Goal: Task Accomplishment & Management: Manage account settings

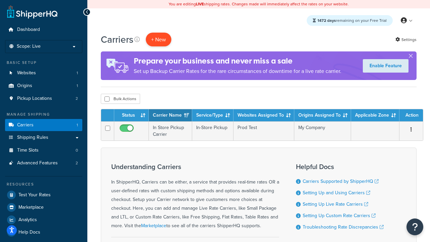
click at [158, 40] on button "+ New" at bounding box center [159, 40] width 26 height 14
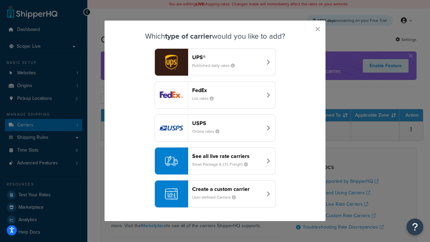
click at [227, 90] on header "FedEx" at bounding box center [227, 90] width 70 height 6
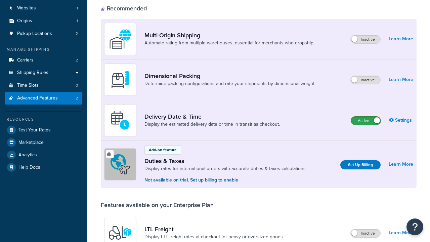
click at [366, 116] on label "Active" at bounding box center [366, 120] width 30 height 8
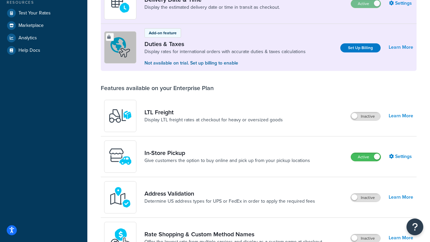
scroll to position [169, 0]
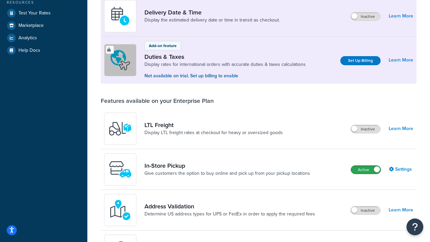
click at [366, 170] on label "Active" at bounding box center [366, 169] width 30 height 8
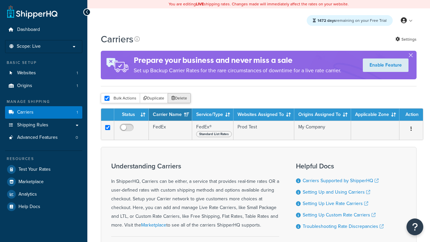
click at [179, 99] on button "Delete" at bounding box center [179, 98] width 23 height 10
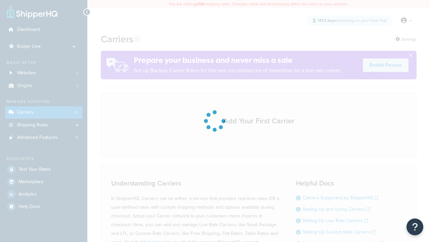
scroll to position [134, 0]
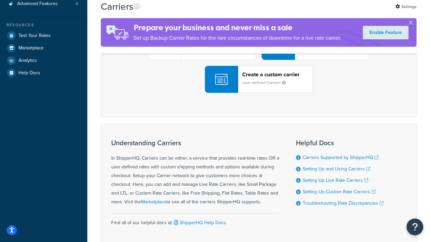
click at [258, 93] on div "UPS® Published daily rates FedEx List rates USPS Online rates See all live rate…" at bounding box center [258, 46] width 301 height 93
click at [334, 12] on header "FedEx" at bounding box center [334, 8] width 70 height 6
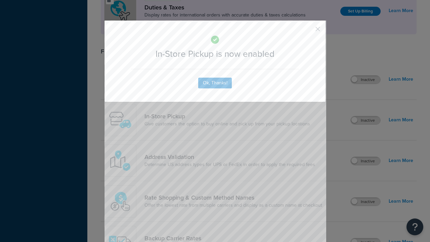
click at [307, 31] on button "button" at bounding box center [308, 32] width 2 height 2
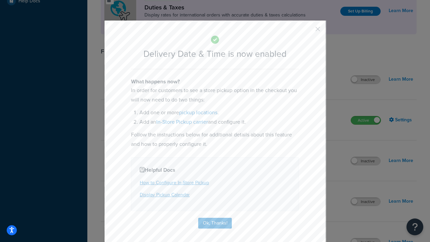
scroll to position [65, 0]
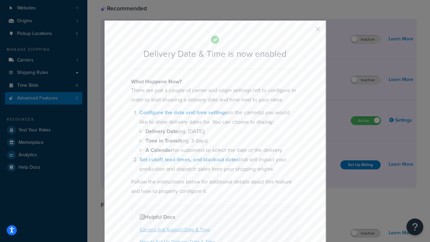
click at [307, 31] on button "button" at bounding box center [308, 32] width 2 height 2
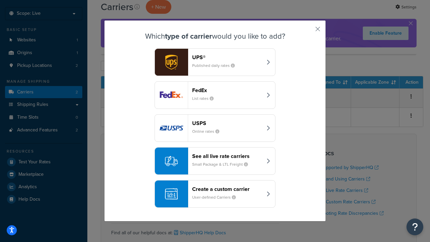
click at [215, 194] on div "Create a custom carrier User-defined Carriers" at bounding box center [227, 194] width 70 height 16
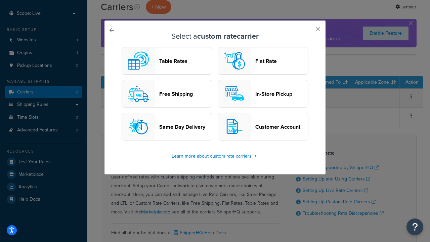
click at [263, 94] on header "In-Store Pickup" at bounding box center [281, 94] width 53 height 6
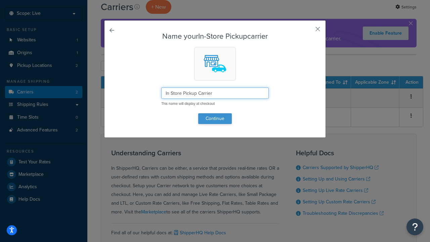
type input "In Store Pickup Carrier"
click at [215, 118] on button "Continue" at bounding box center [215, 118] width 34 height 11
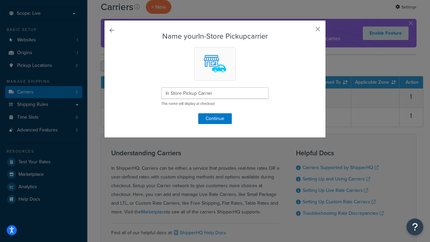
click at [307, 31] on button "button" at bounding box center [308, 32] width 2 height 2
click at [107, 66] on input "checkbox" at bounding box center [106, 65] width 5 height 5
checkbox input "true"
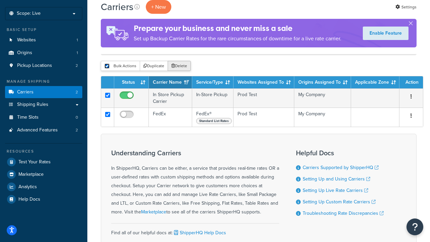
click at [179, 66] on button "Delete" at bounding box center [179, 66] width 23 height 10
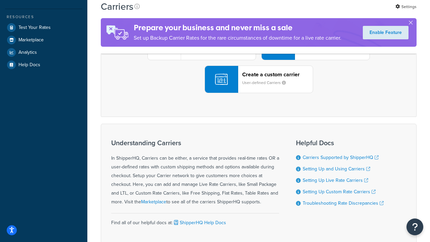
click at [258, 93] on div "UPS® Published daily rates FedEx List rates USPS Online rates See all live rate…" at bounding box center [258, 46] width 301 height 93
click at [258, 87] on div "Create a custom carrier User-defined Carriers" at bounding box center [277, 79] width 70 height 16
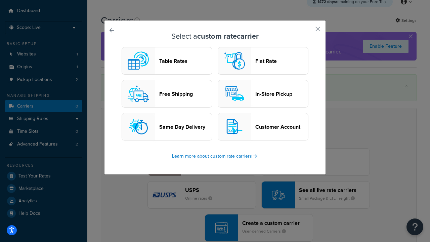
click at [263, 94] on header "In-Store Pickup" at bounding box center [281, 94] width 53 height 6
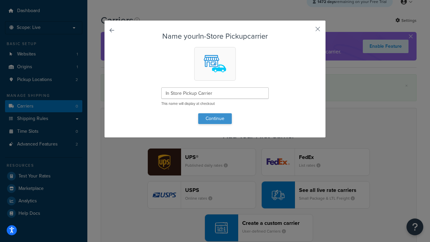
type input "In Store Pickup Carrier"
click at [215, 118] on button "Continue" at bounding box center [215, 118] width 34 height 11
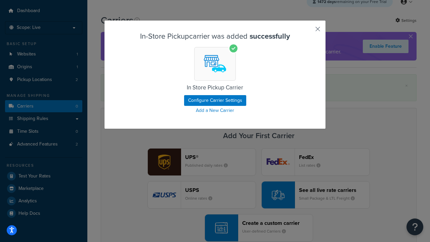
click at [307, 31] on button "button" at bounding box center [308, 32] width 2 height 2
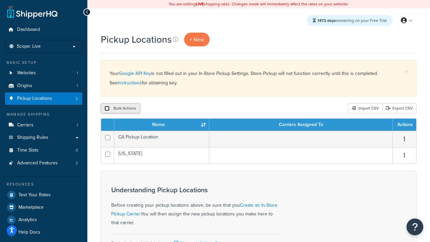
click at [107, 109] on input "checkbox" at bounding box center [106, 108] width 5 height 5
checkbox input "true"
click at [179, 109] on button "Delete" at bounding box center [179, 108] width 23 height 10
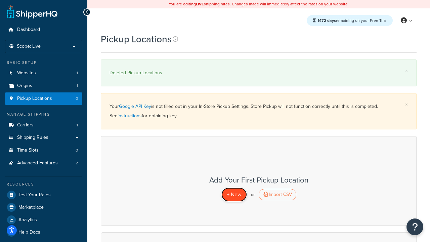
click at [234, 194] on span "+ New" at bounding box center [234, 194] width 15 height 8
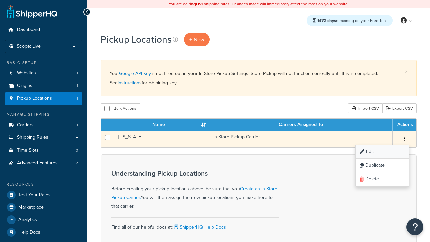
click at [382, 152] on link "Edit" at bounding box center [382, 152] width 53 height 14
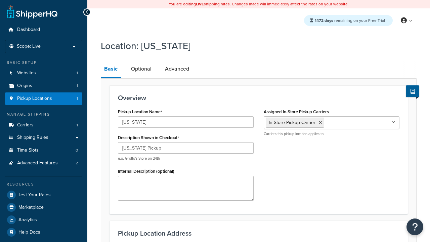
select select "5"
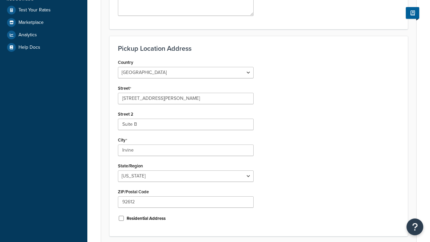
type input "CA Pickup Location"
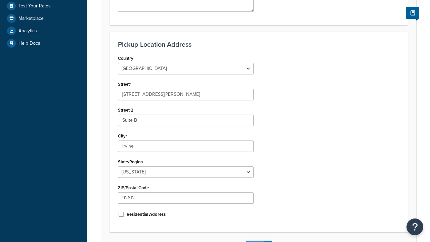
click at [254, 240] on button "Save" at bounding box center [255, 245] width 18 height 11
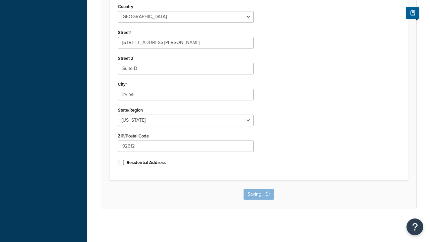
scroll to position [0, 0]
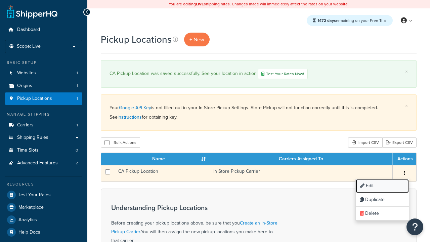
click at [382, 187] on link "Edit" at bounding box center [382, 186] width 53 height 14
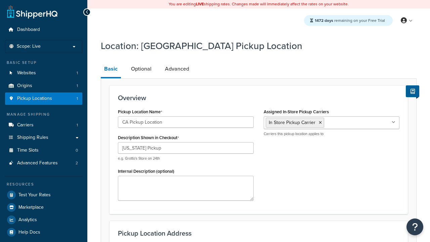
select select "5"
click at [141, 69] on link "Optional" at bounding box center [141, 69] width 27 height 16
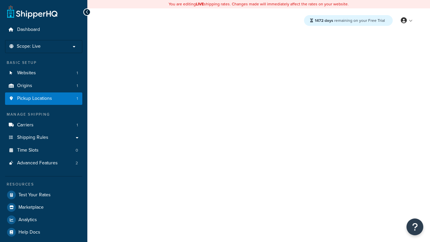
scroll to position [241, 0]
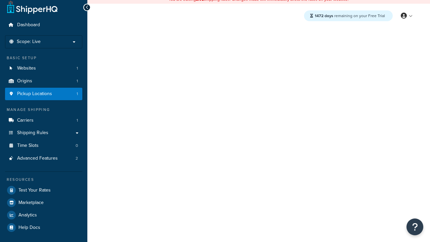
select select "5"
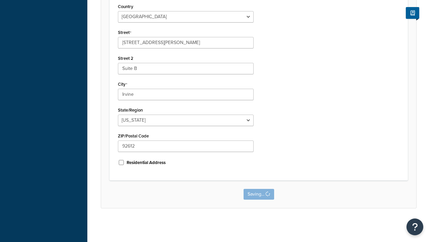
scroll to position [0, 0]
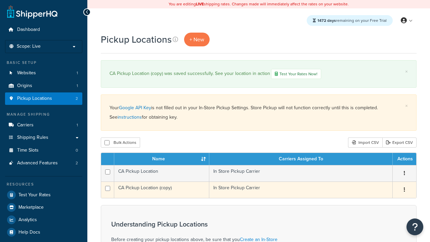
click at [404, 191] on icon "button" at bounding box center [404, 189] width 1 height 5
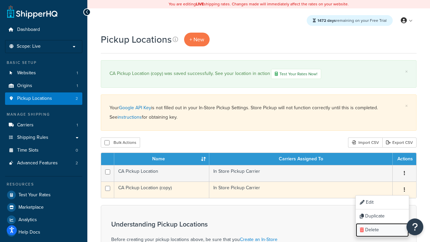
click at [382, 231] on link "Delete" at bounding box center [382, 230] width 53 height 14
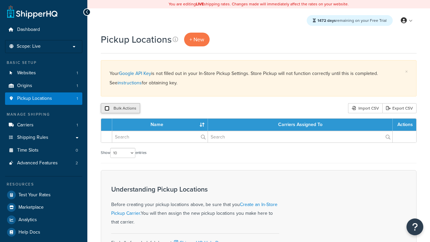
click at [107, 109] on input "checkbox" at bounding box center [106, 108] width 5 height 5
checkbox input "true"
